Goal: Check status: Check status

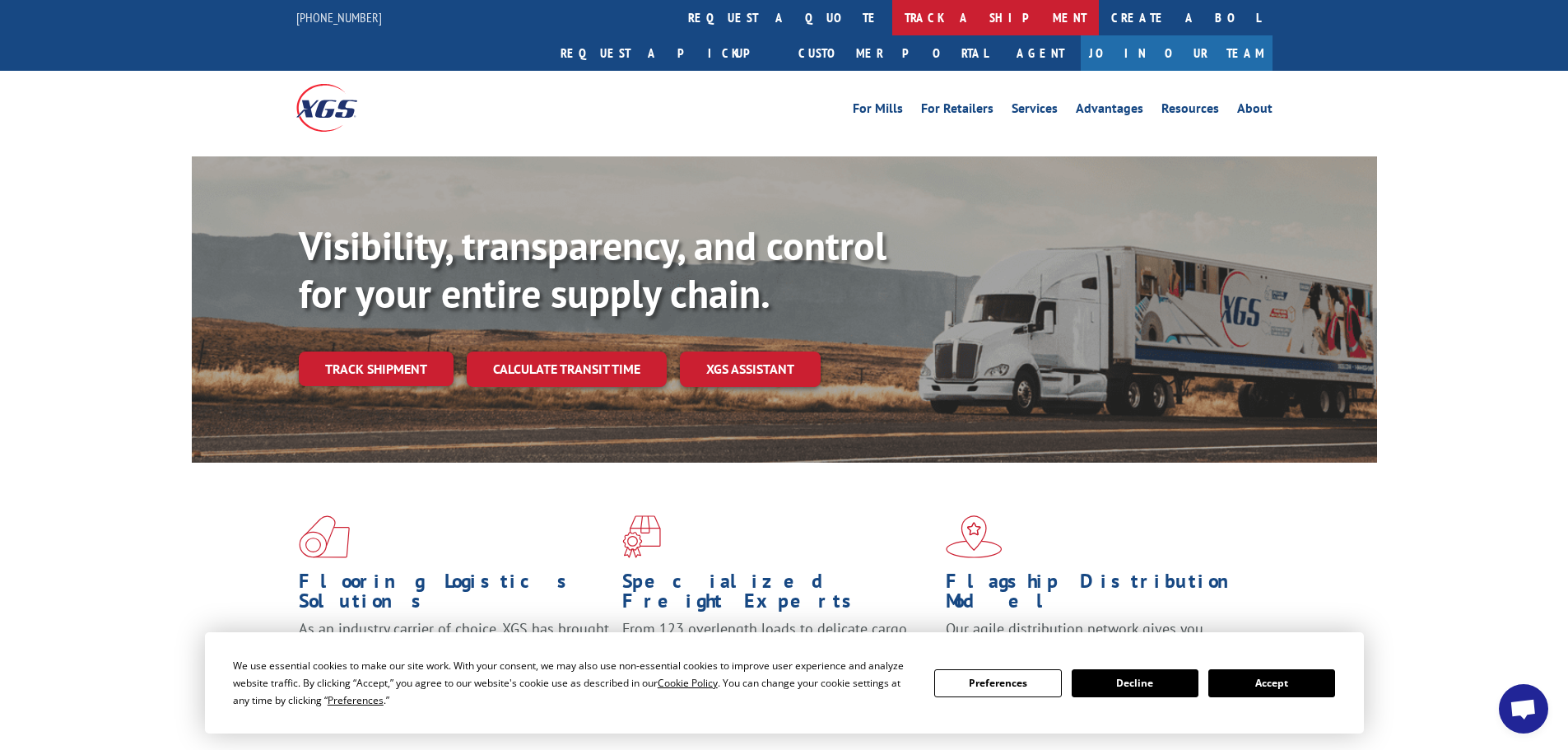
click at [893, 14] on link "track a shipment" at bounding box center [996, 18] width 206 height 35
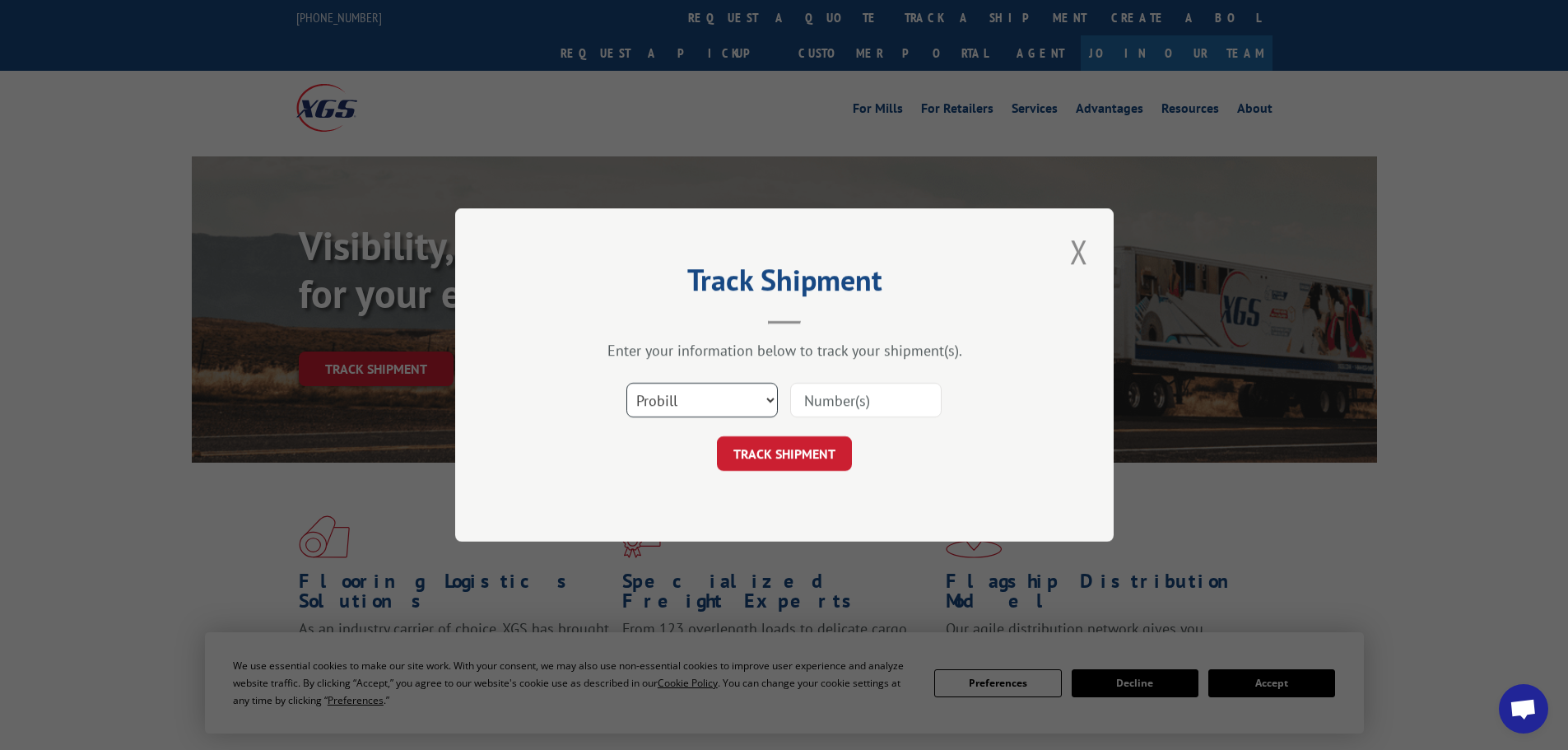
drag, startPoint x: 697, startPoint y: 393, endPoint x: 684, endPoint y: 408, distance: 19.8
click at [697, 393] on select "Select category... Probill BOL PO" at bounding box center [702, 400] width 152 height 34
select select "bol"
click at [627, 383] on select "Select category... Probill BOL PO" at bounding box center [702, 400] width 152 height 34
drag, startPoint x: 829, startPoint y: 407, endPoint x: 802, endPoint y: 447, distance: 48.3
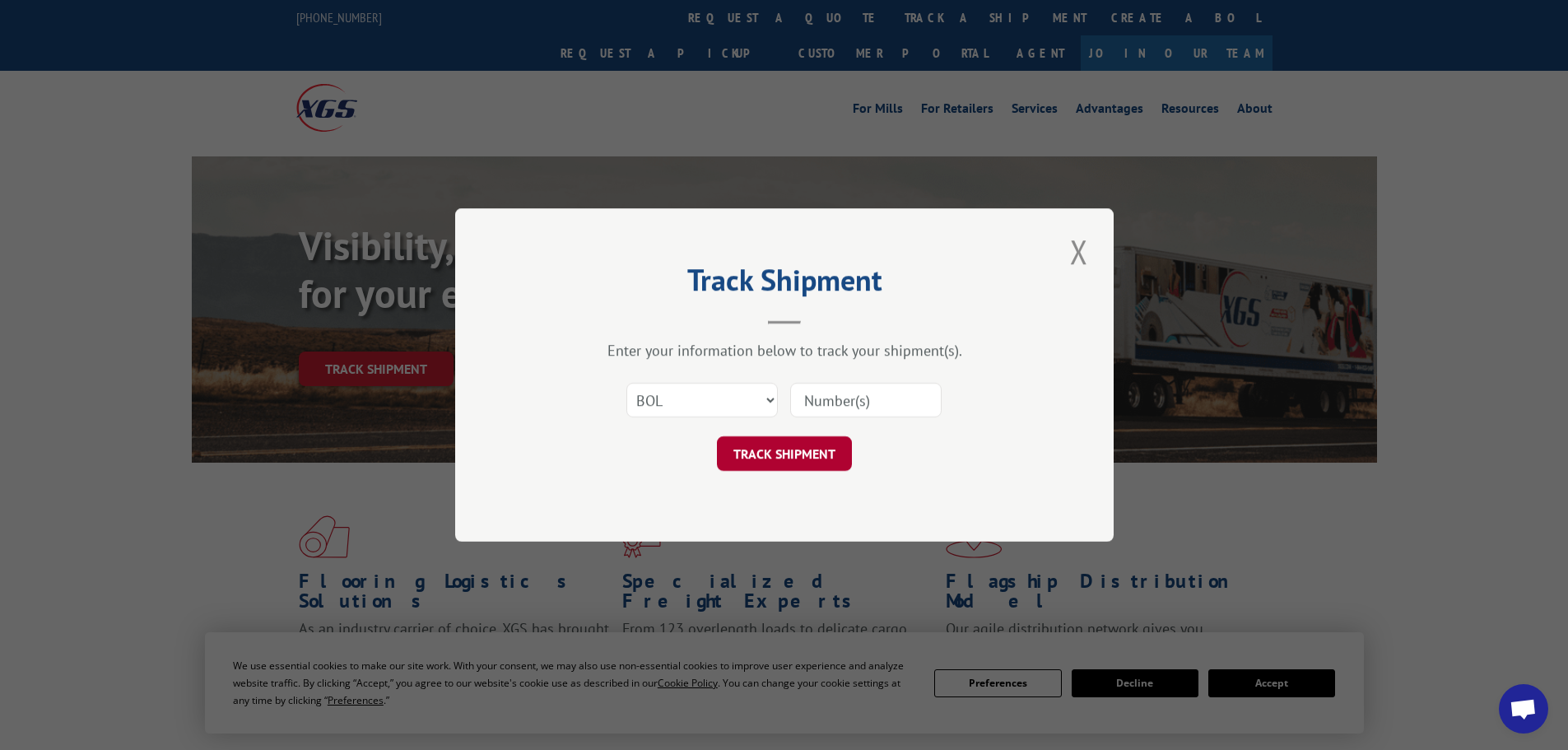
click at [829, 407] on input at bounding box center [866, 400] width 152 height 34
paste input "6200030428"
type input "6200030428"
click at [794, 456] on button "TRACK SHIPMENT" at bounding box center [784, 453] width 135 height 34
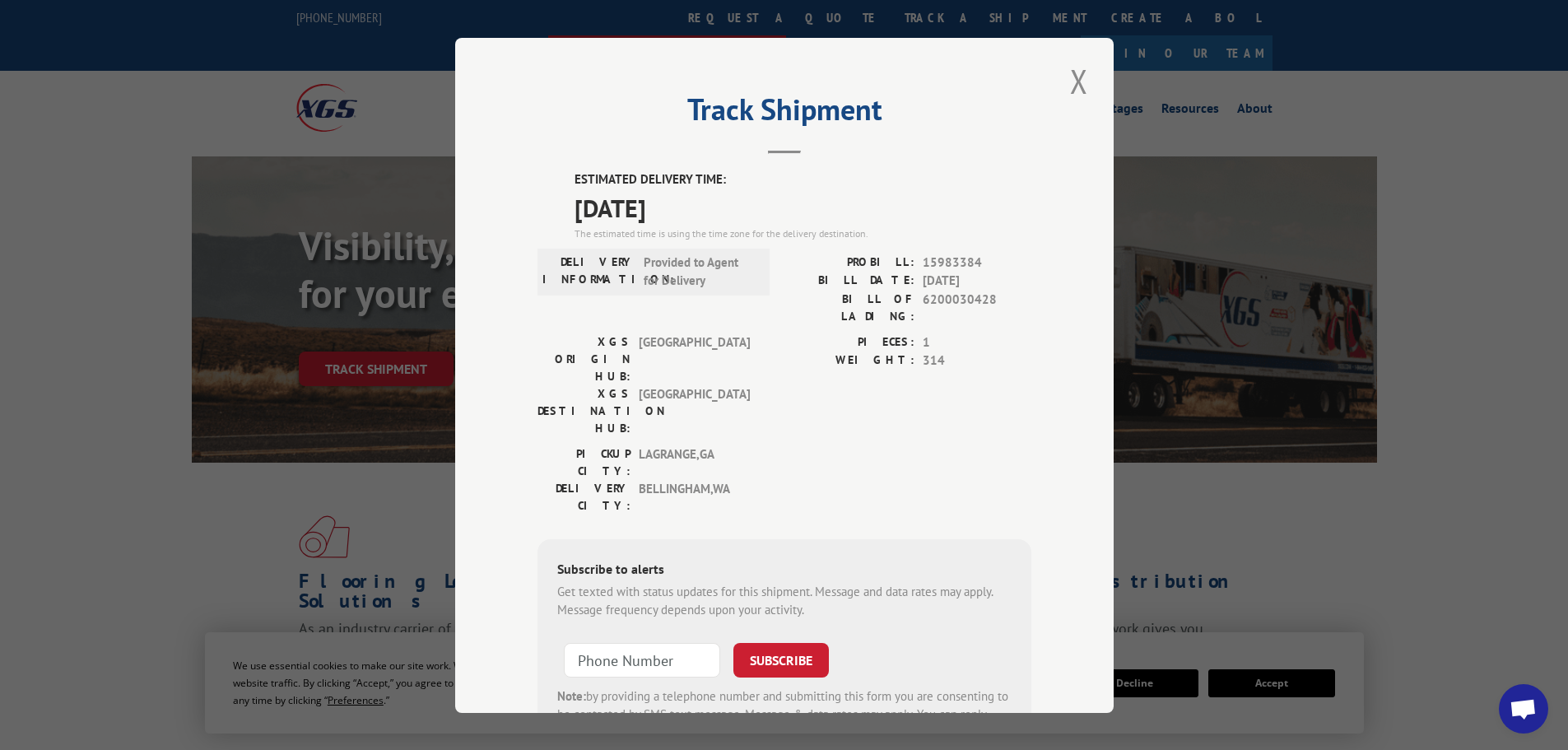
drag, startPoint x: 1080, startPoint y: 79, endPoint x: 953, endPoint y: 7, distance: 146.0
click at [1080, 79] on button "Close modal" at bounding box center [1079, 81] width 28 height 46
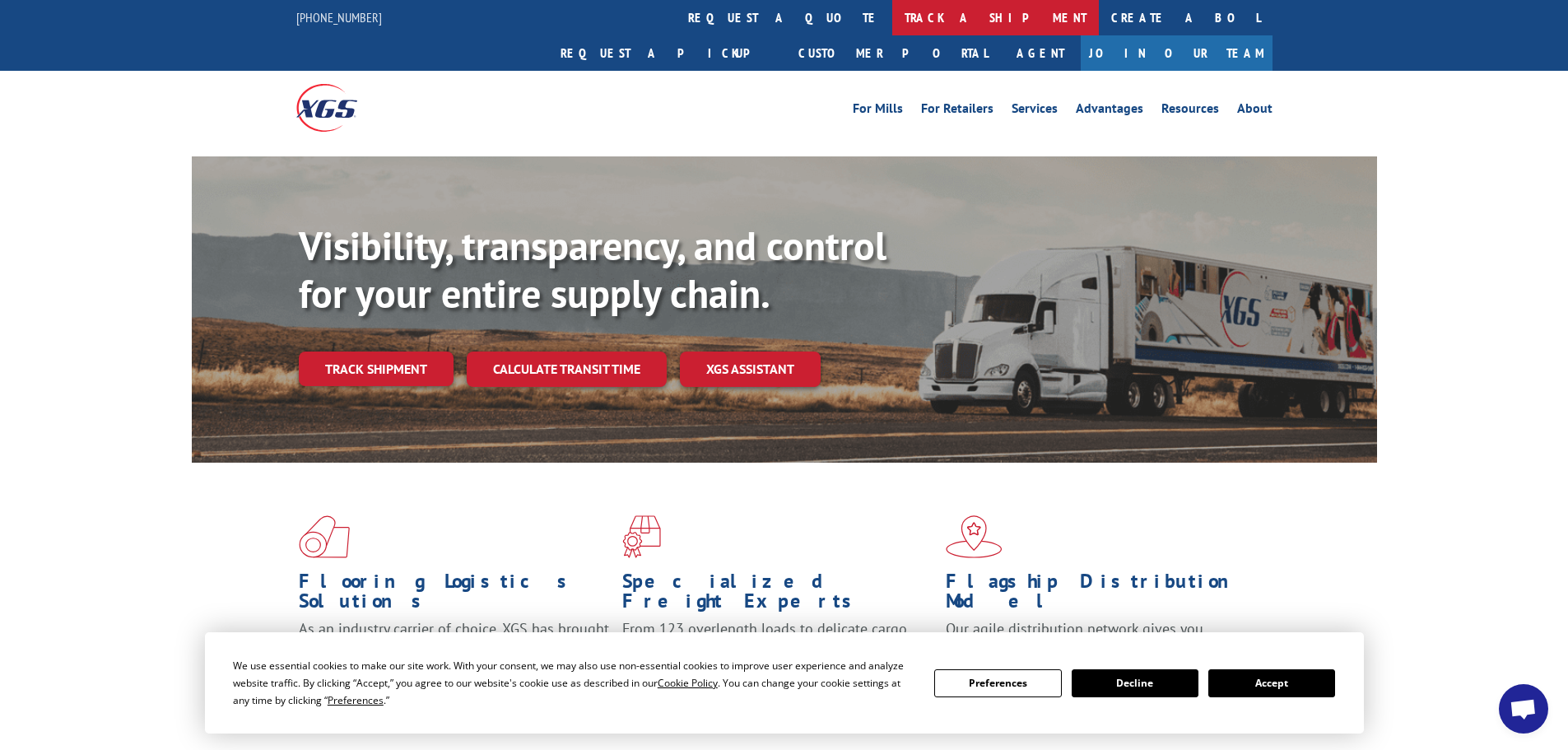
click at [893, 18] on link "track a shipment" at bounding box center [996, 18] width 206 height 35
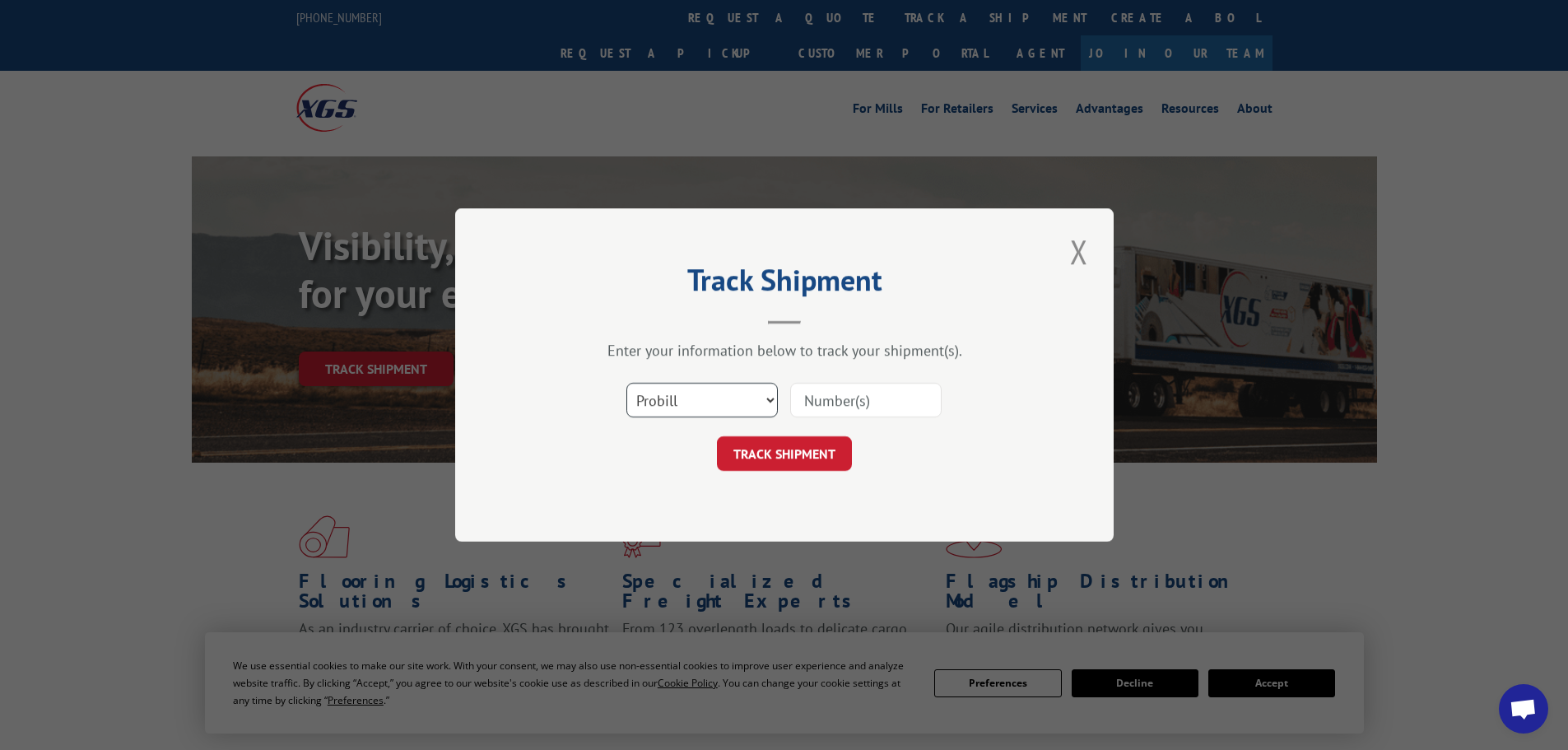
click at [693, 395] on select "Select category... Probill BOL PO" at bounding box center [702, 400] width 152 height 34
select select "bol"
click at [627, 383] on select "Select category... Probill BOL PO" at bounding box center [702, 400] width 152 height 34
click at [834, 402] on input at bounding box center [866, 400] width 152 height 34
paste input "6200029570"
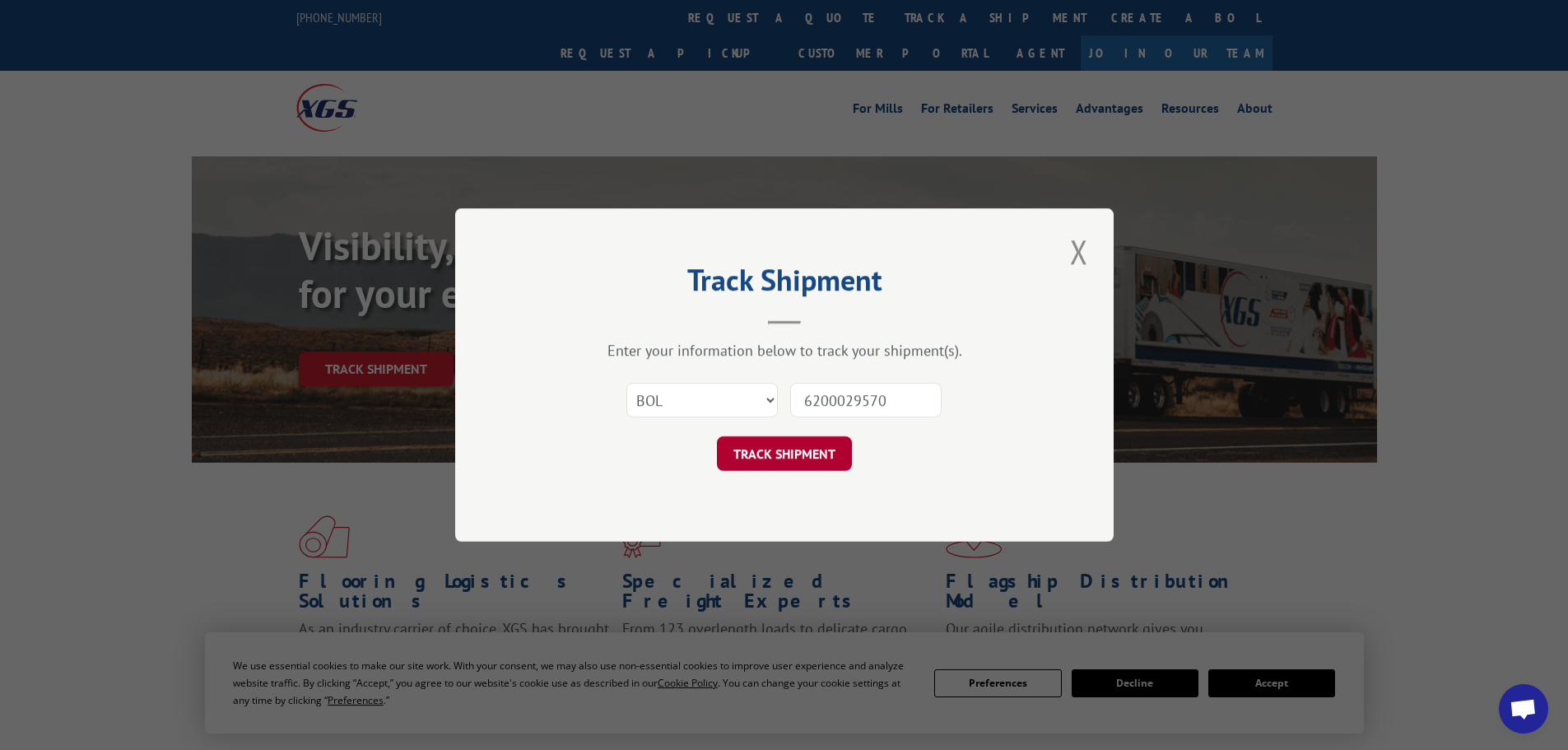
type input "6200029570"
click at [792, 454] on button "TRACK SHIPMENT" at bounding box center [784, 453] width 135 height 34
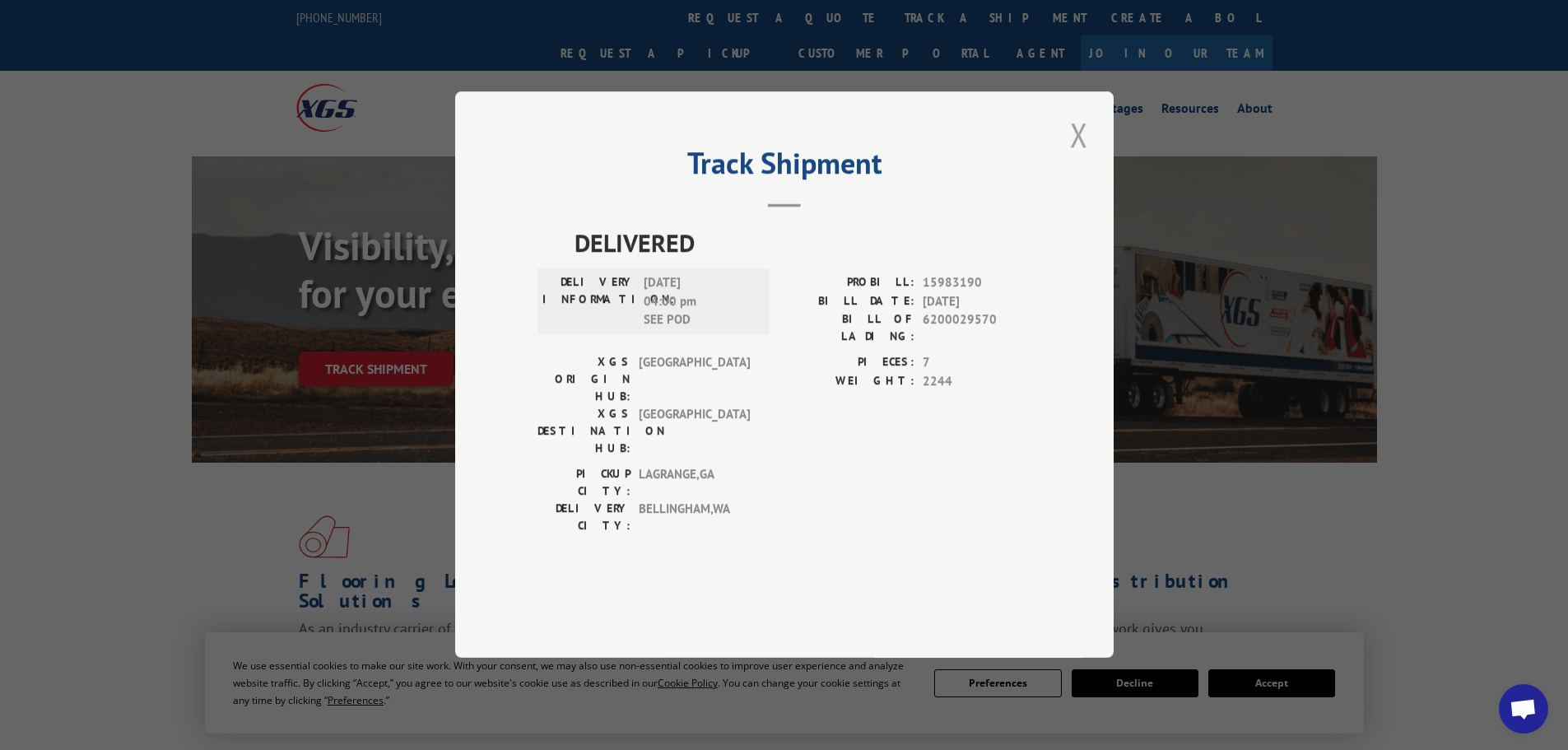
click at [1076, 157] on button "Close modal" at bounding box center [1079, 134] width 28 height 46
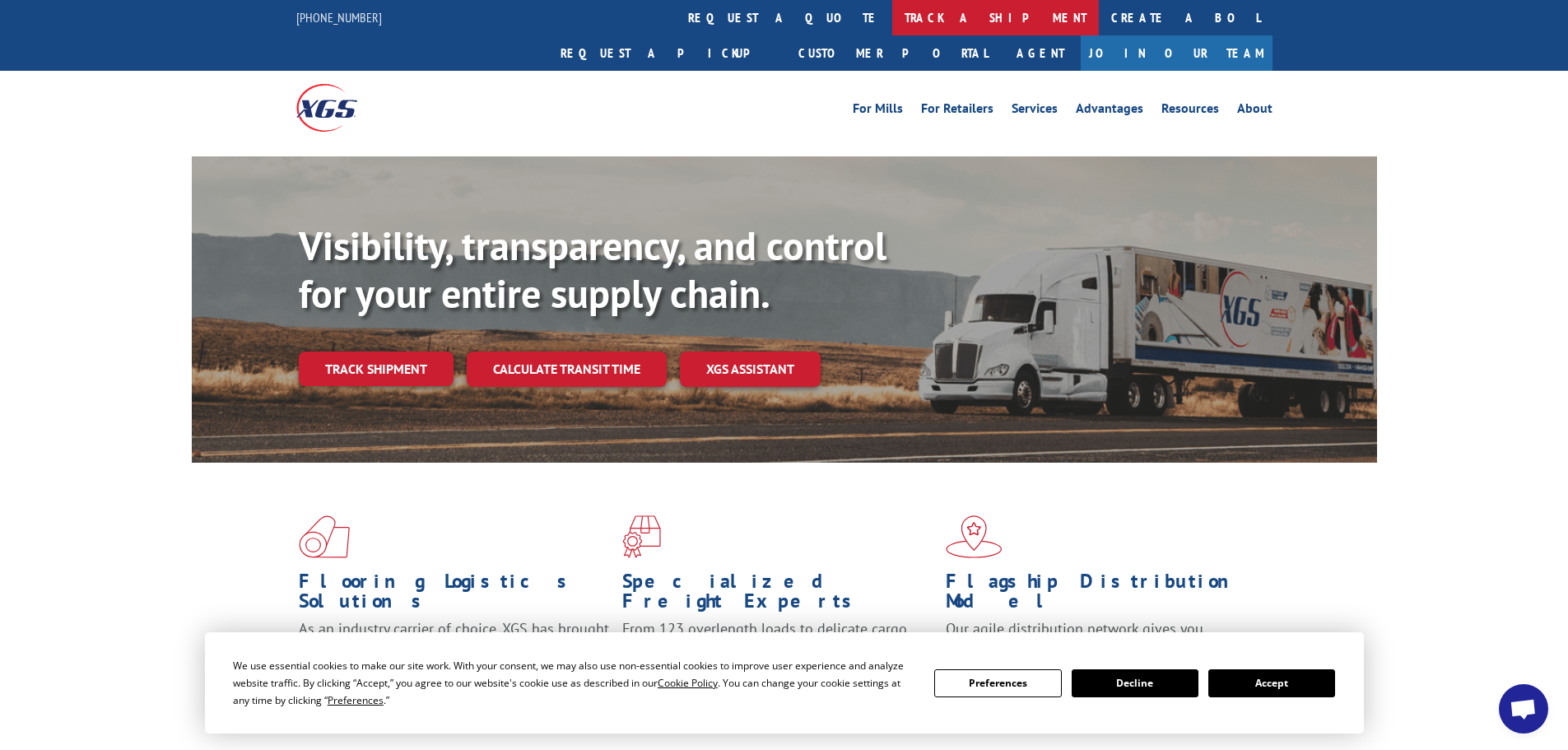
click at [893, 18] on link "track a shipment" at bounding box center [996, 18] width 206 height 35
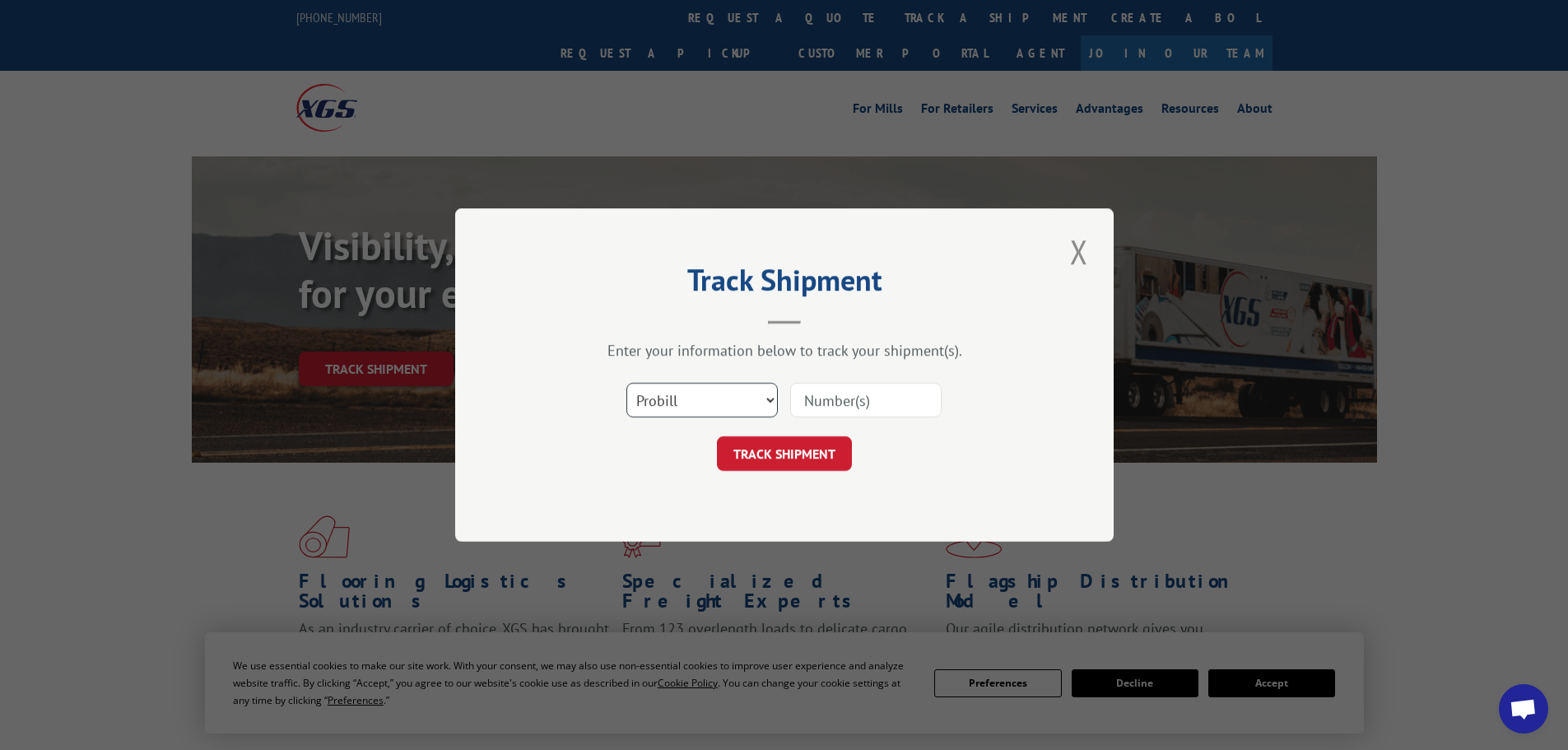
drag, startPoint x: 725, startPoint y: 393, endPoint x: 716, endPoint y: 406, distance: 15.8
click at [725, 393] on select "Select category... Probill BOL PO" at bounding box center [702, 400] width 152 height 34
select select "bol"
click at [627, 383] on select "Select category... Probill BOL PO" at bounding box center [702, 400] width 152 height 34
drag, startPoint x: 814, startPoint y: 384, endPoint x: 833, endPoint y: 398, distance: 23.6
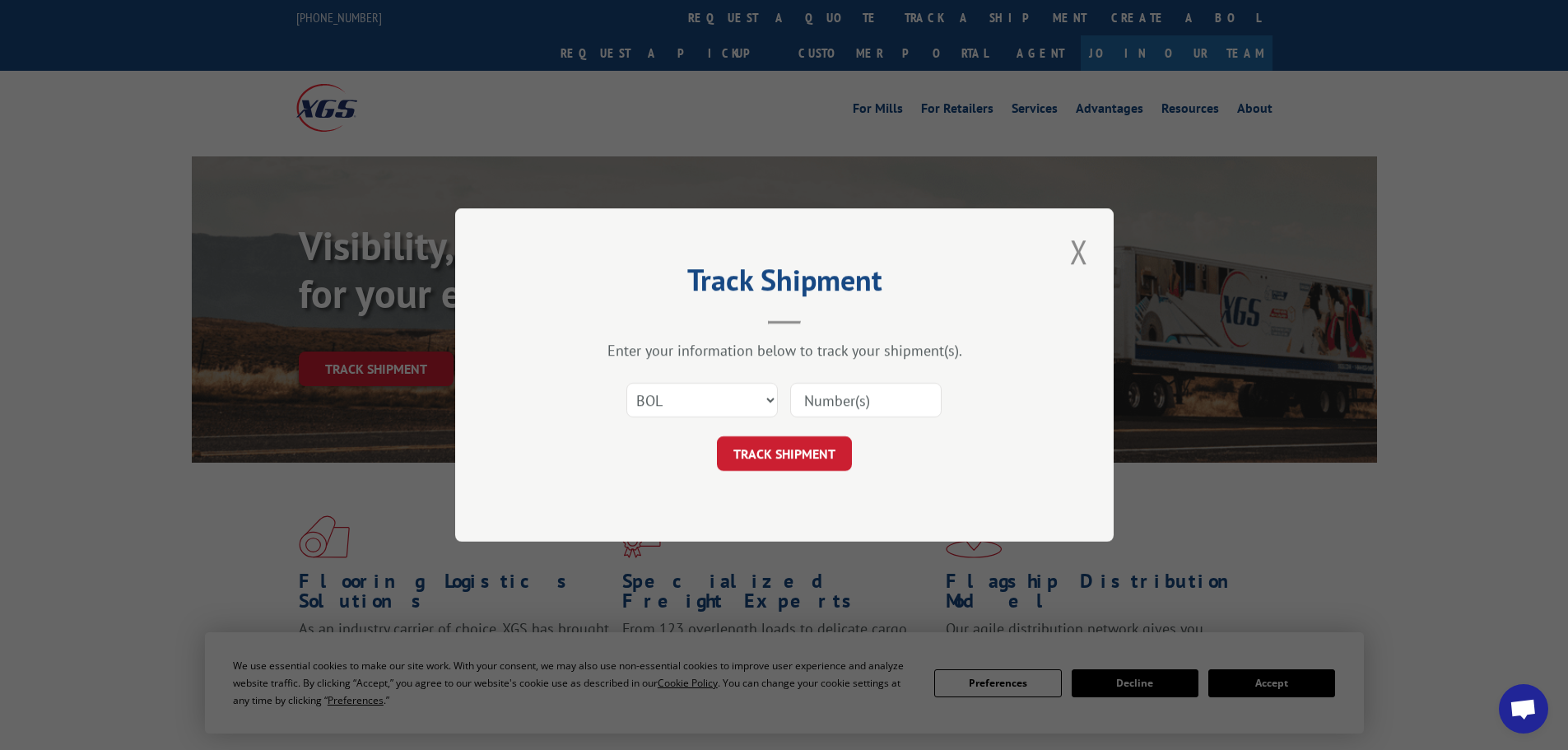
click at [814, 384] on input at bounding box center [866, 400] width 152 height 34
paste input "6200030428"
type input "6200030428"
click at [812, 471] on button "TRACK SHIPMENT" at bounding box center [784, 453] width 135 height 34
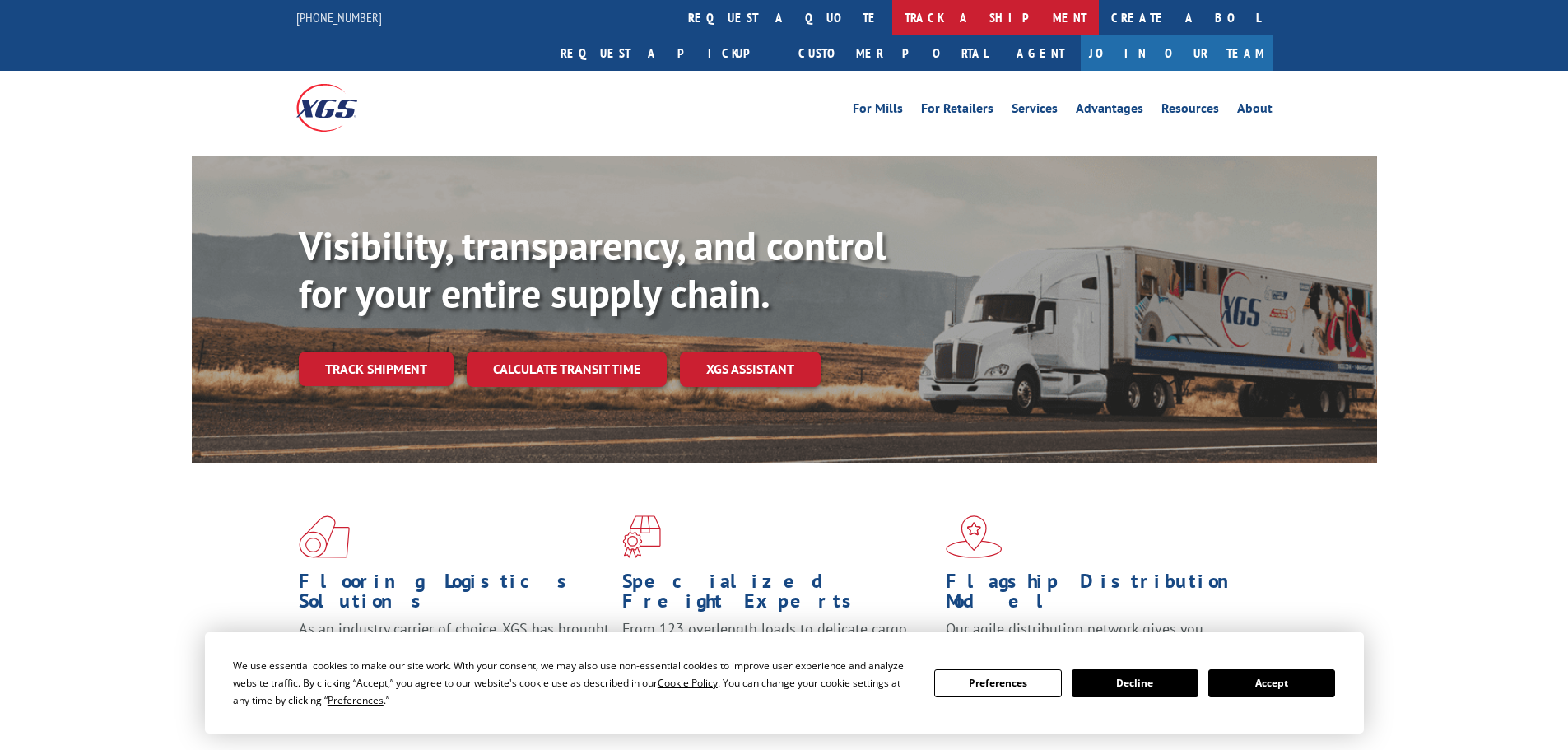
click at [893, 18] on link "track a shipment" at bounding box center [996, 18] width 206 height 35
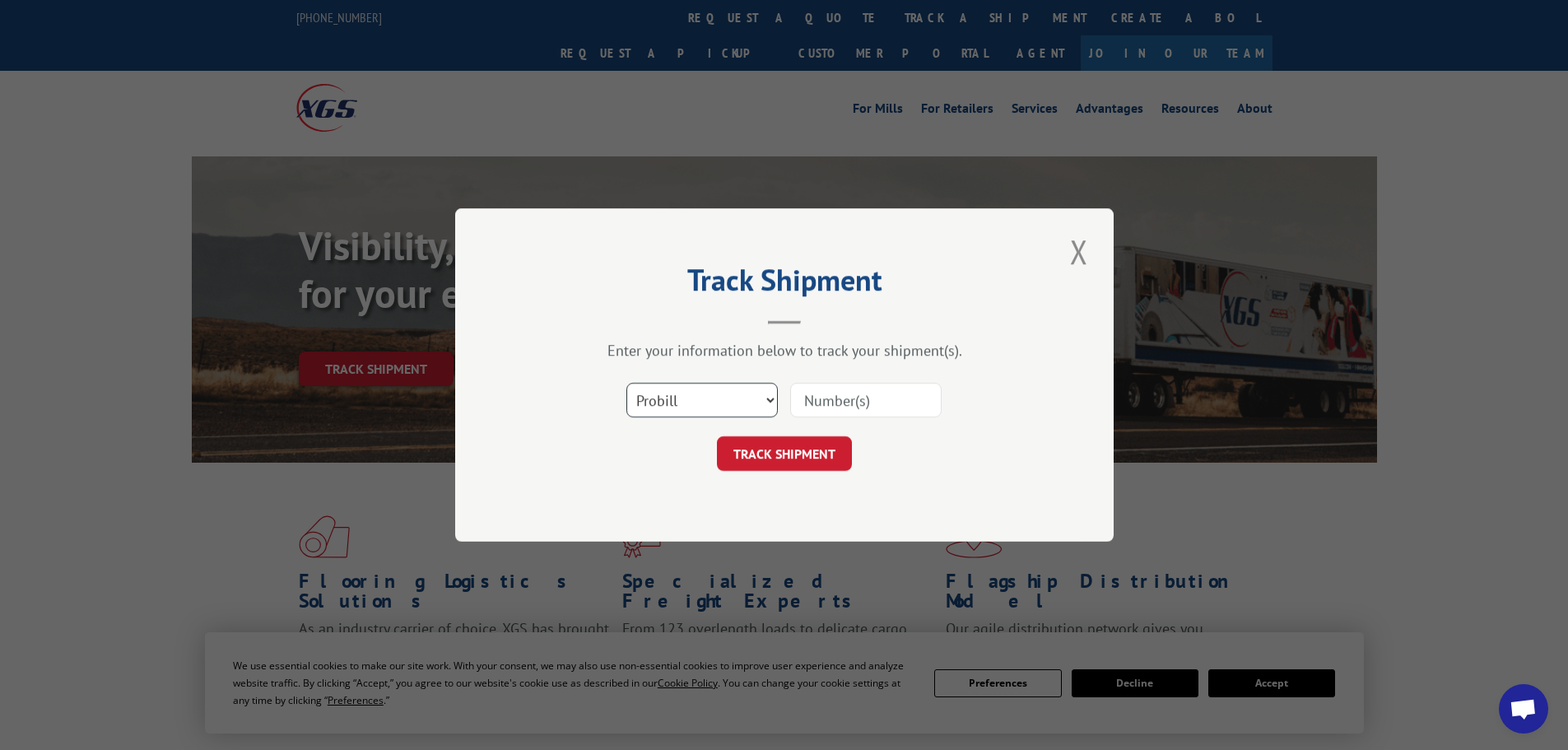
drag, startPoint x: 728, startPoint y: 400, endPoint x: 721, endPoint y: 416, distance: 17.5
click at [728, 400] on select "Select category... Probill BOL PO" at bounding box center [702, 400] width 152 height 34
select select "bol"
click at [627, 383] on select "Select category... Probill BOL PO" at bounding box center [702, 400] width 152 height 34
click at [865, 392] on input at bounding box center [866, 400] width 152 height 34
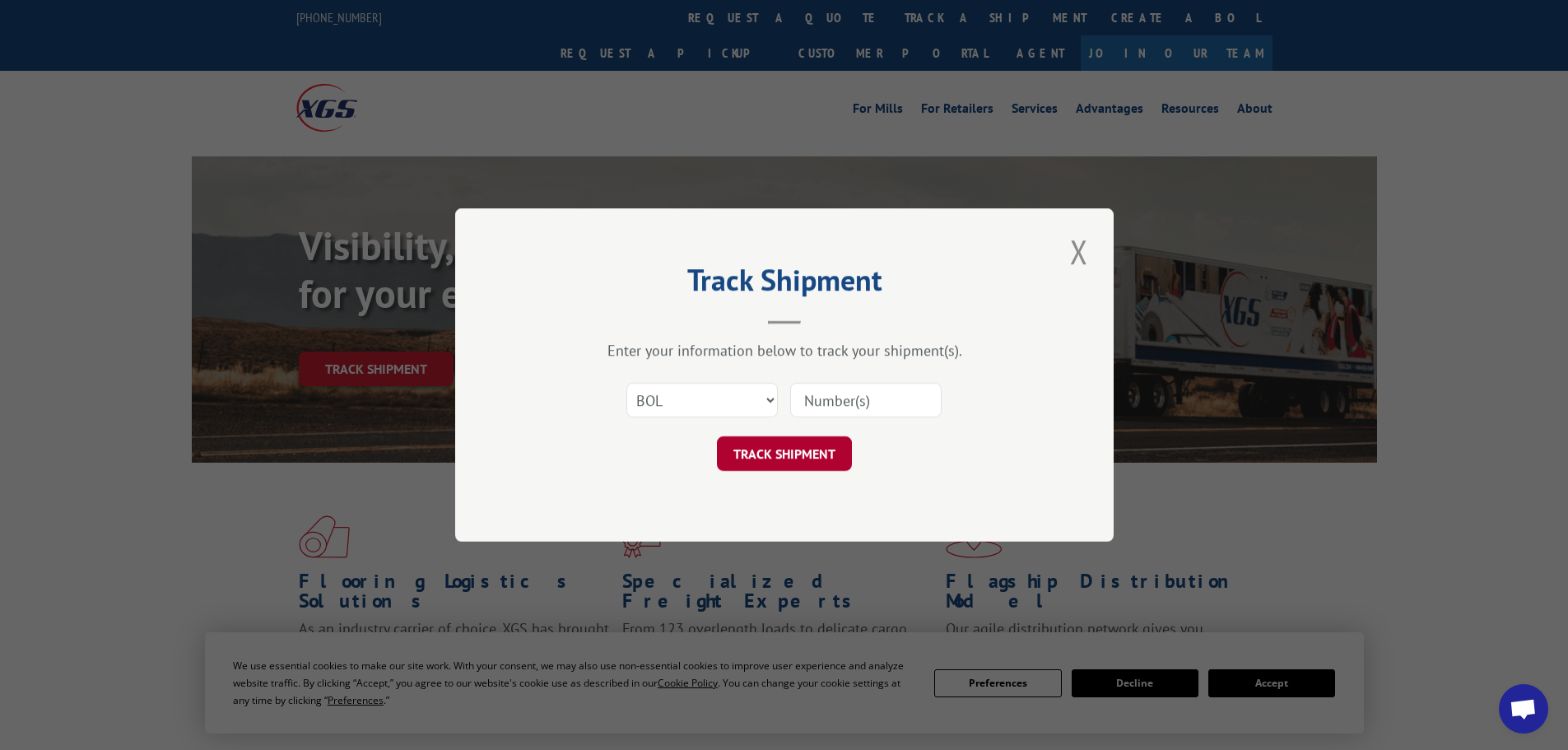
paste input "6100042746"
type input "6100042746"
click at [777, 447] on button "TRACK SHIPMENT" at bounding box center [784, 453] width 135 height 34
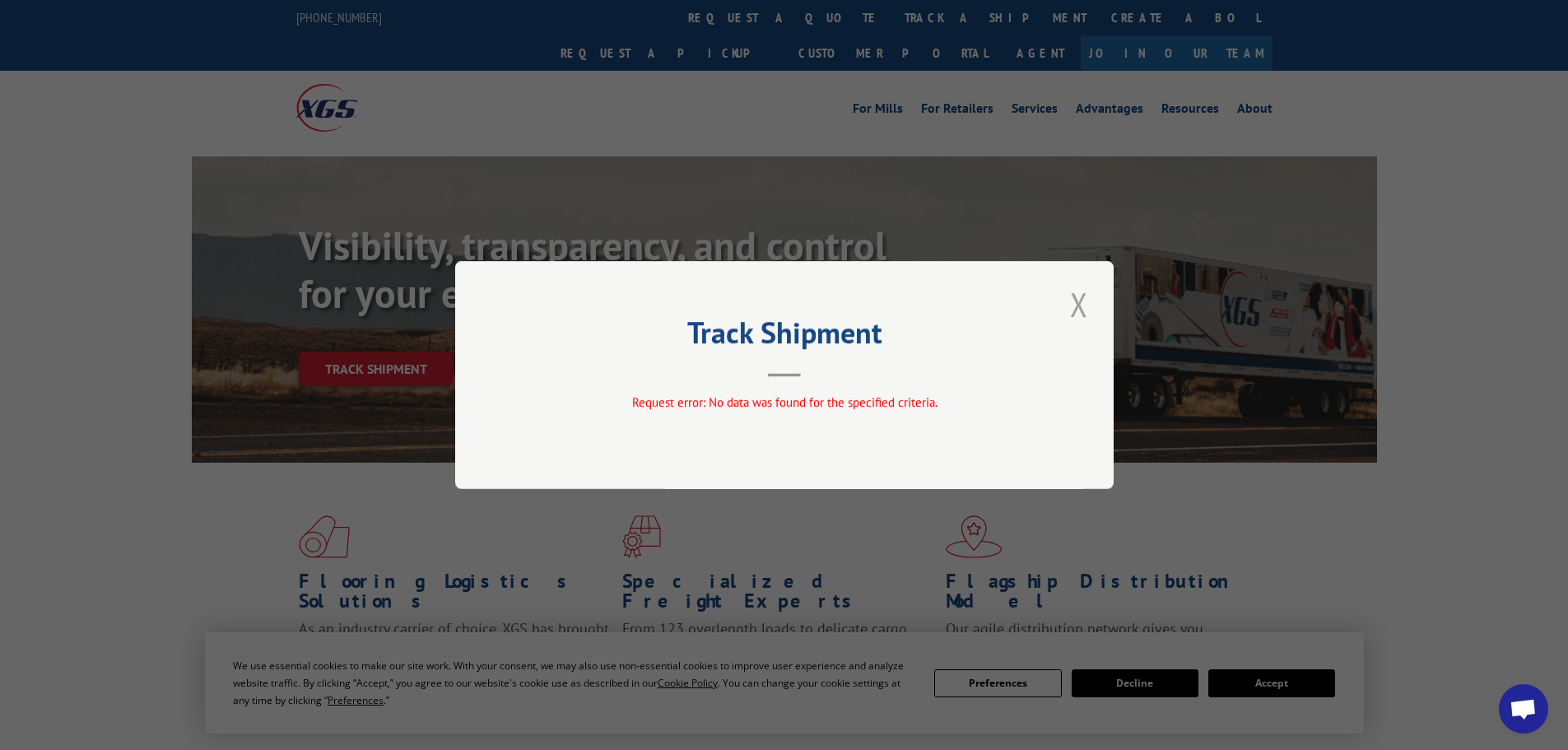
click at [1092, 301] on button "Close modal" at bounding box center [1079, 304] width 28 height 46
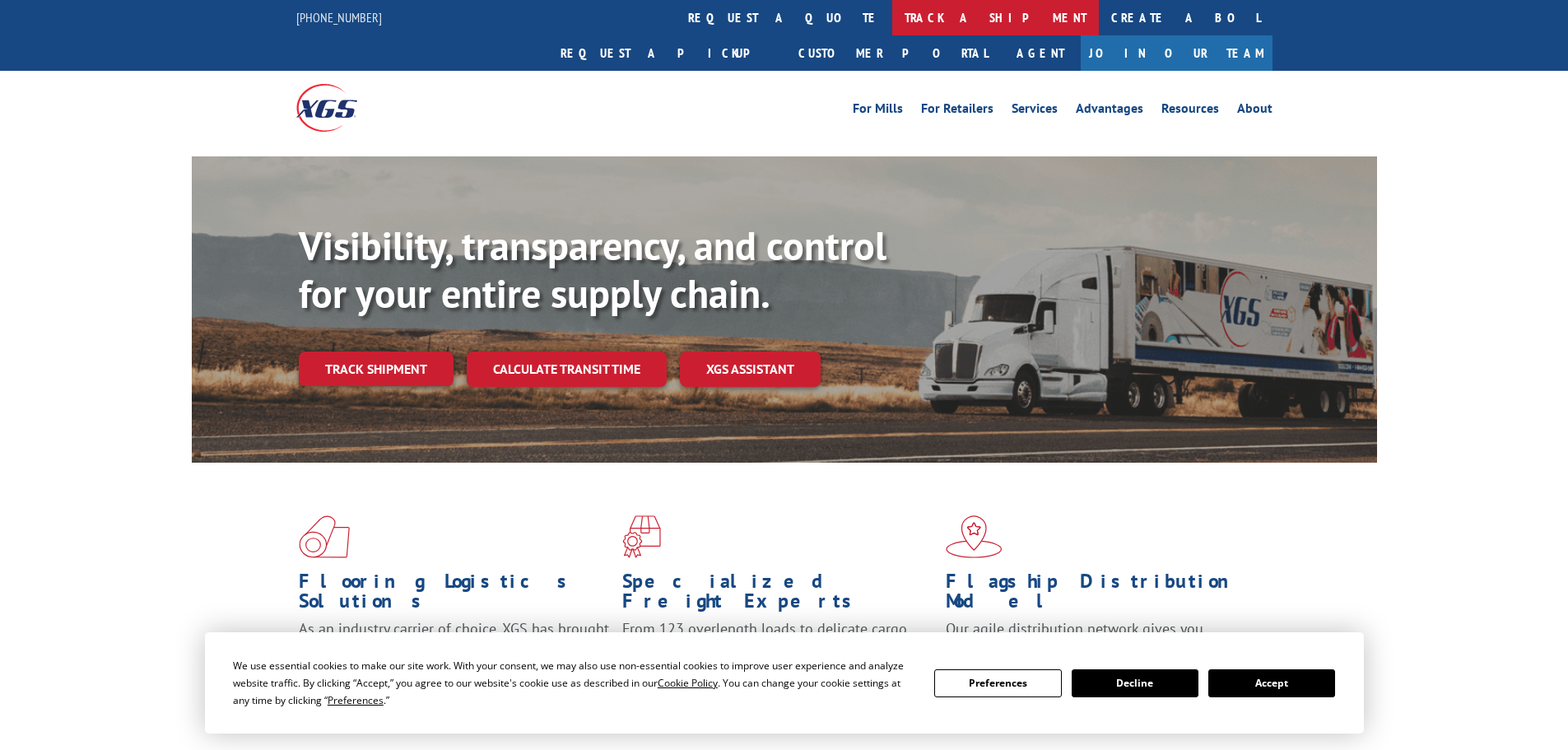
click at [893, 21] on link "track a shipment" at bounding box center [996, 18] width 206 height 35
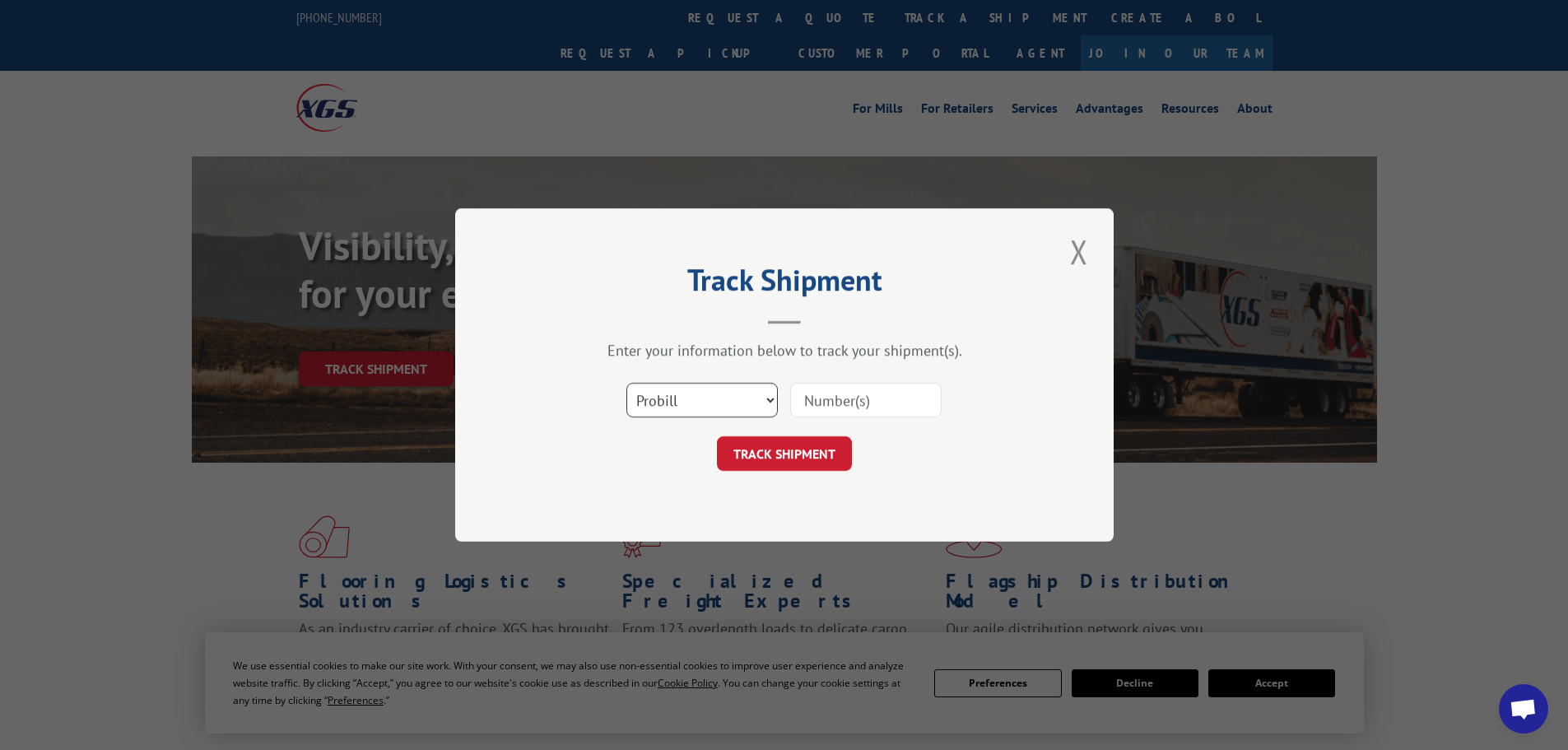
click at [700, 407] on select "Select category... Probill BOL PO" at bounding box center [702, 400] width 152 height 34
select select "bol"
click at [627, 383] on select "Select category... Probill BOL PO" at bounding box center [702, 400] width 152 height 34
drag, startPoint x: 872, startPoint y: 407, endPoint x: 865, endPoint y: 412, distance: 8.6
click at [872, 407] on input at bounding box center [866, 400] width 152 height 34
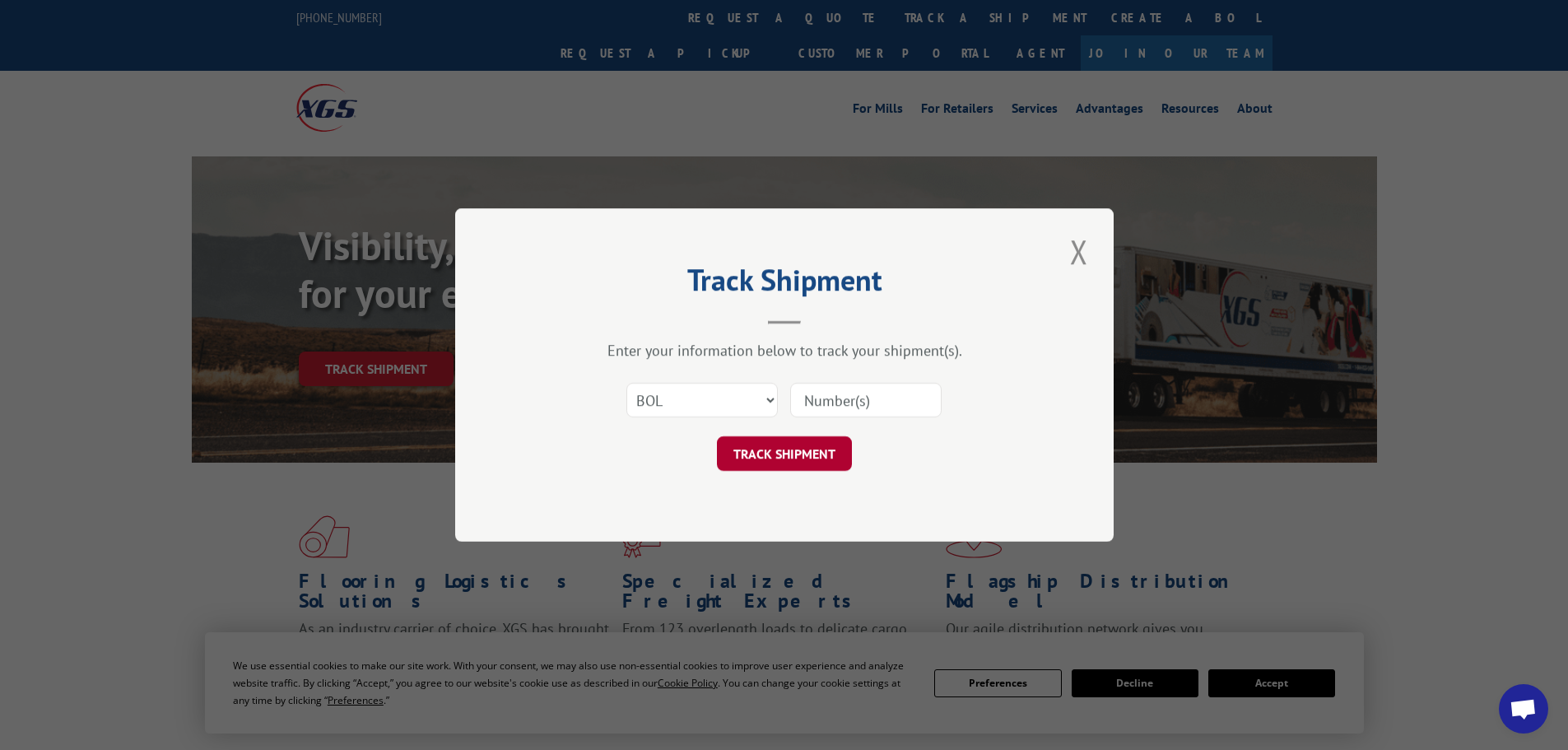
paste input "6200030297"
type input "6200030297"
click at [781, 456] on button "TRACK SHIPMENT" at bounding box center [784, 453] width 135 height 34
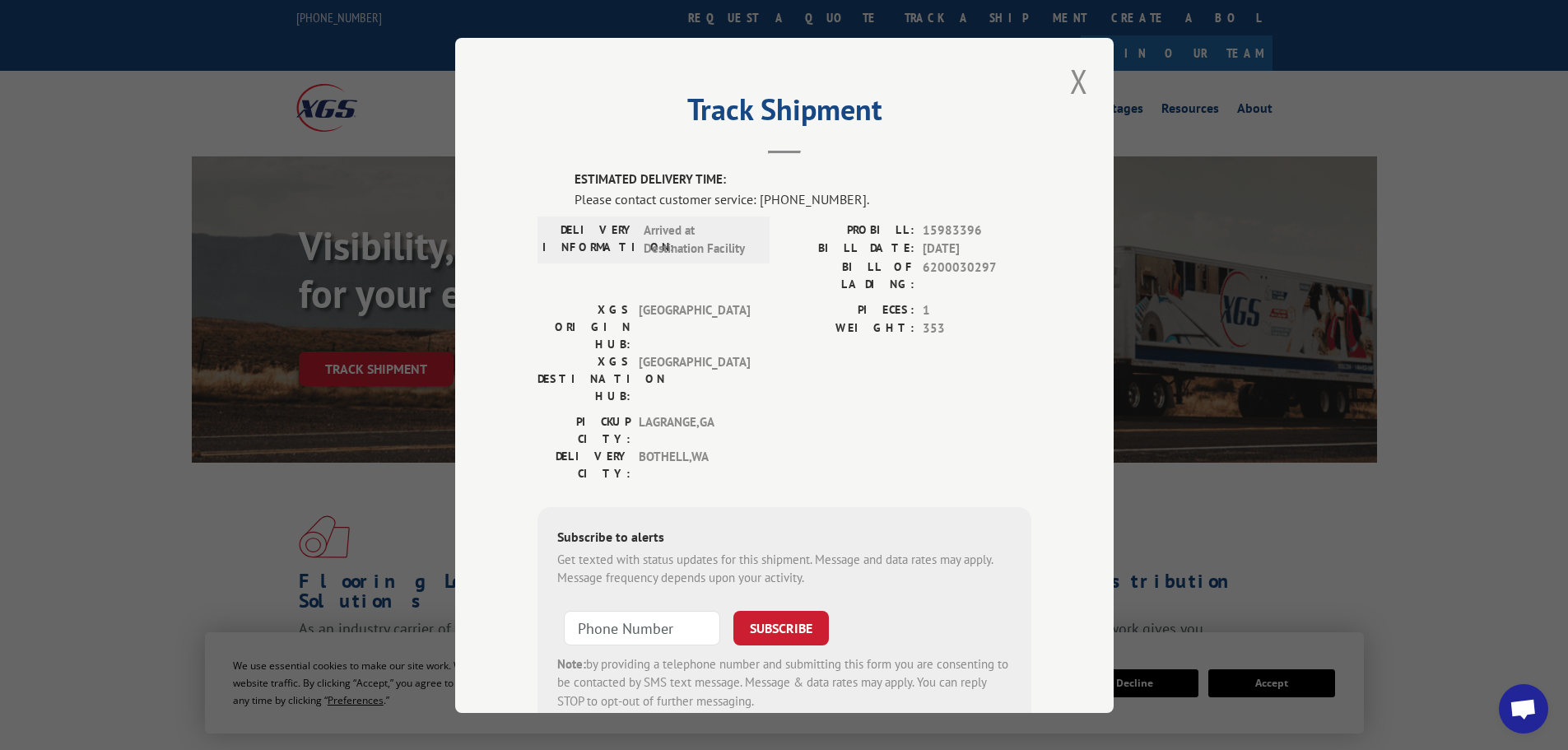
click at [577, 175] on label "ESTIMATED DELIVERY TIME:" at bounding box center [803, 180] width 457 height 19
drag, startPoint x: 566, startPoint y: 203, endPoint x: 843, endPoint y: 205, distance: 277.0
click at [843, 205] on div "ESTIMATED DELIVERY TIME: Please contact customer service: (844) 947-7447. DELIV…" at bounding box center [784, 450] width 494 height 560
click at [843, 205] on div "Please contact customer service: (844) 947-7447." at bounding box center [803, 198] width 457 height 20
drag, startPoint x: 564, startPoint y: 202, endPoint x: 856, endPoint y: 192, distance: 292.2
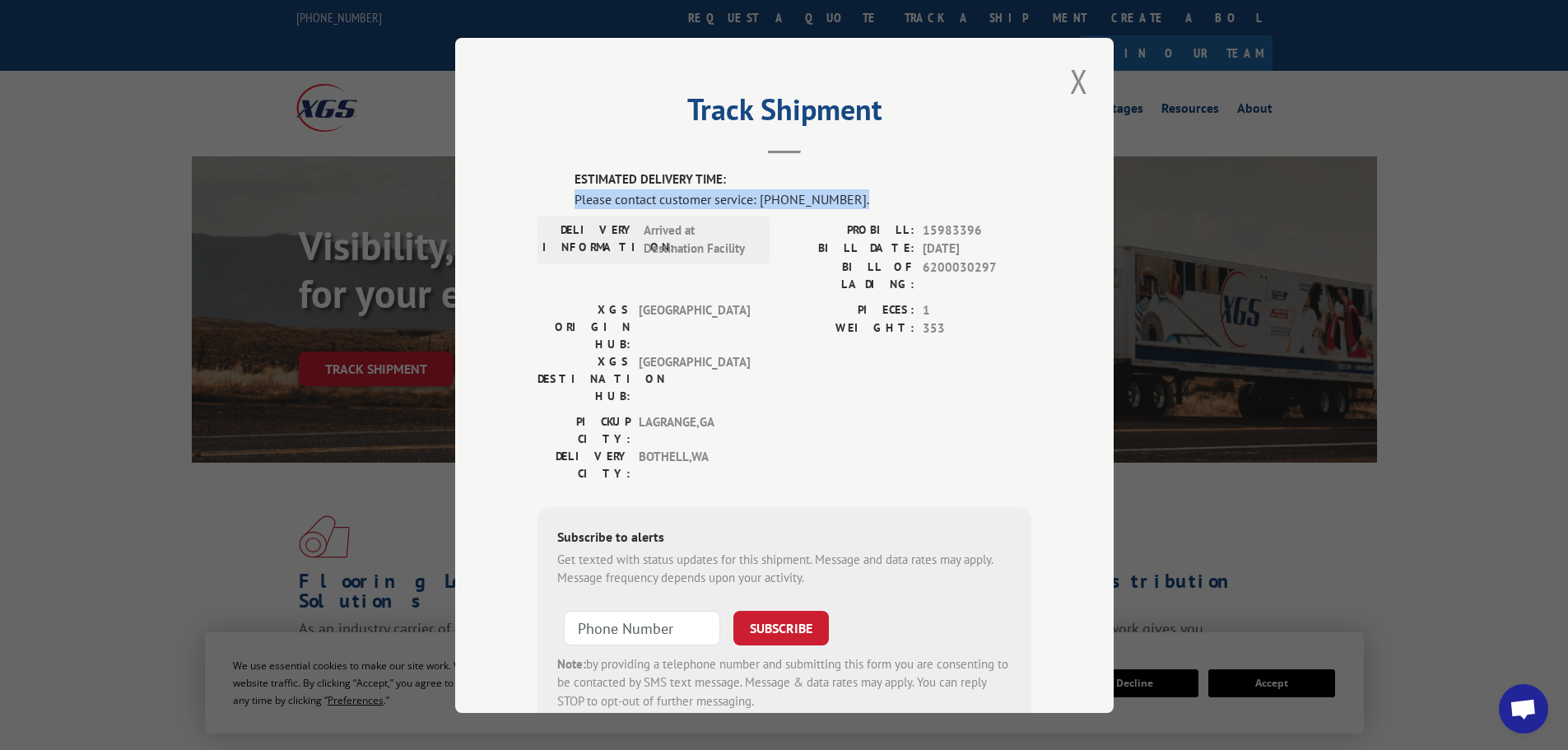
click at [856, 192] on div "ESTIMATED DELIVERY TIME: Please contact customer service: (844) 947-7447. DELIV…" at bounding box center [784, 450] width 494 height 560
click at [867, 204] on div "Please contact customer service: (844) 947-7447." at bounding box center [803, 198] width 457 height 20
drag, startPoint x: 857, startPoint y: 200, endPoint x: 753, endPoint y: 190, distance: 104.5
click at [753, 190] on div "Please contact customer service: (844) 947-7447." at bounding box center [803, 198] width 457 height 20
click at [753, 194] on div "Please contact customer service: (844) 947-7447." at bounding box center [803, 198] width 457 height 20
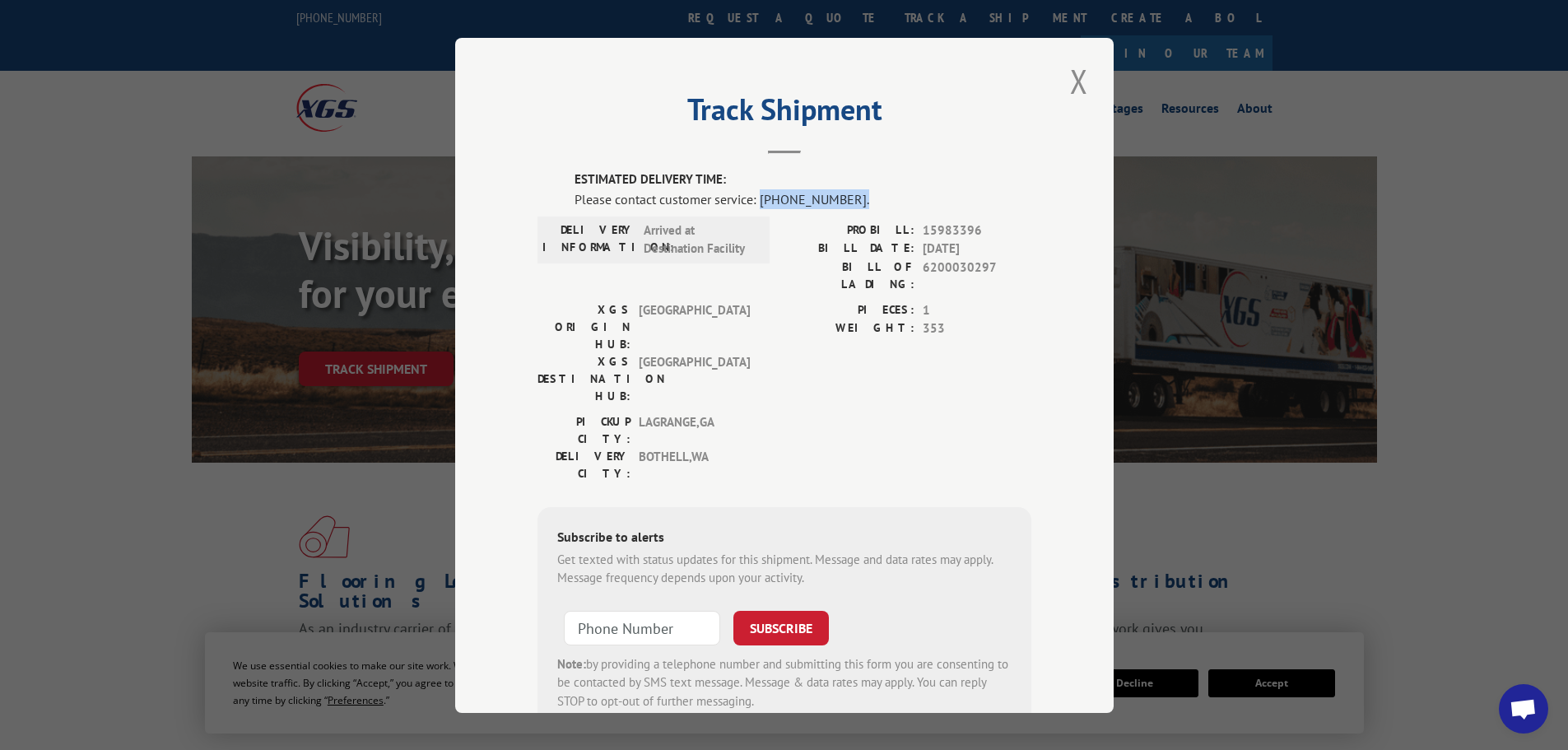
drag, startPoint x: 753, startPoint y: 201, endPoint x: 870, endPoint y: 200, distance: 117.0
click at [870, 200] on div "Please contact customer service: (844) 947-7447." at bounding box center [803, 198] width 457 height 20
click at [861, 200] on div "Please contact customer service: (844) 947-7447." at bounding box center [803, 198] width 457 height 20
drag, startPoint x: 754, startPoint y: 195, endPoint x: 847, endPoint y: 193, distance: 93.0
click at [847, 193] on div "Please contact customer service: (844) 947-7447." at bounding box center [803, 198] width 457 height 20
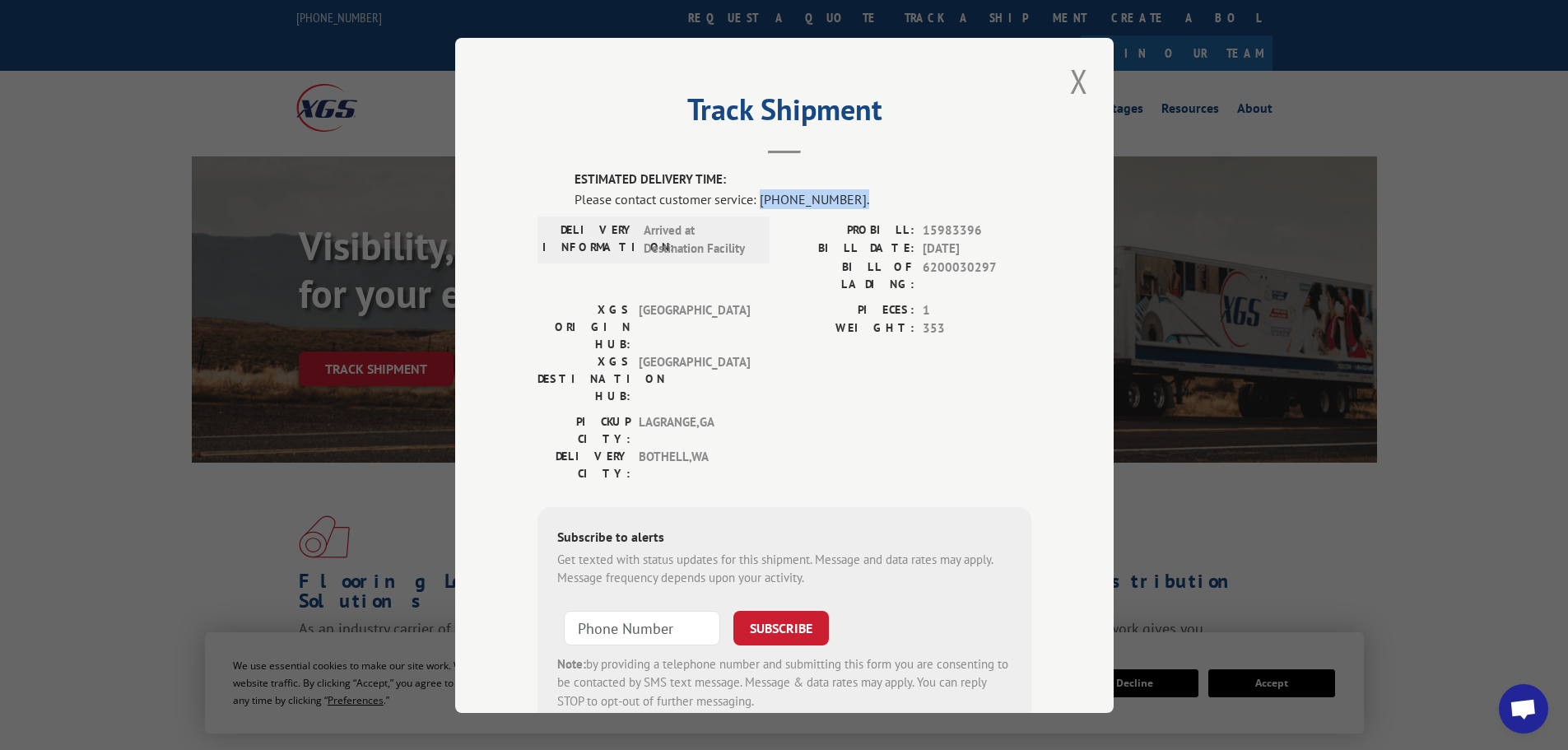
click at [855, 195] on div "Please contact customer service: (844) 947-7447." at bounding box center [803, 198] width 457 height 20
drag, startPoint x: 918, startPoint y: 269, endPoint x: 999, endPoint y: 269, distance: 81.0
click at [999, 269] on span "6200030297" at bounding box center [977, 275] width 109 height 34
click at [968, 282] on div "PROBILL: 15983396 BILL DATE: 08/05/2025 BILL OF LADING: 6200030297" at bounding box center [909, 261] width 247 height 80
click at [1077, 81] on button "Close modal" at bounding box center [1079, 81] width 28 height 46
